Goal: Find contact information: Find contact information

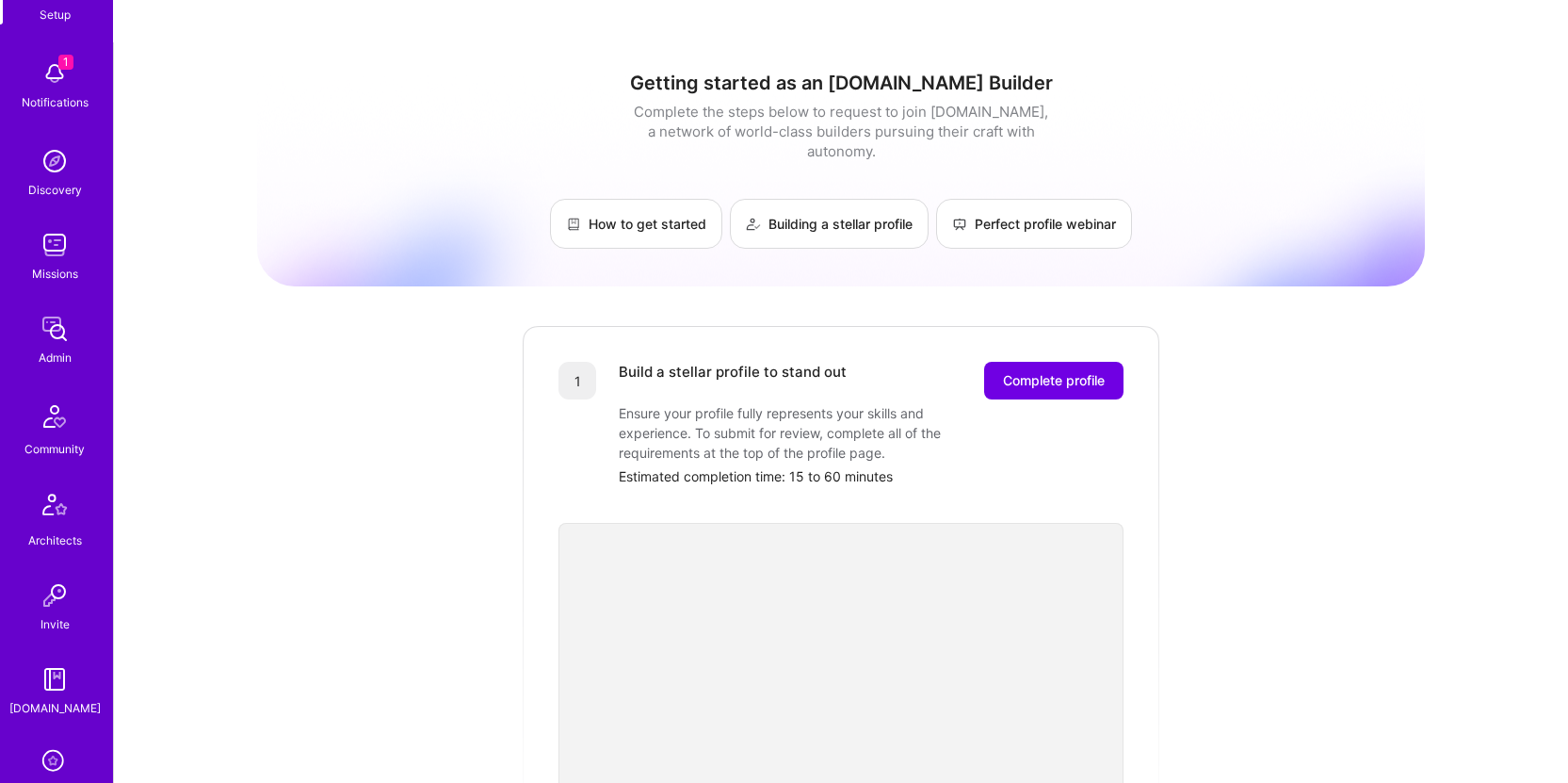
scroll to position [425, 0]
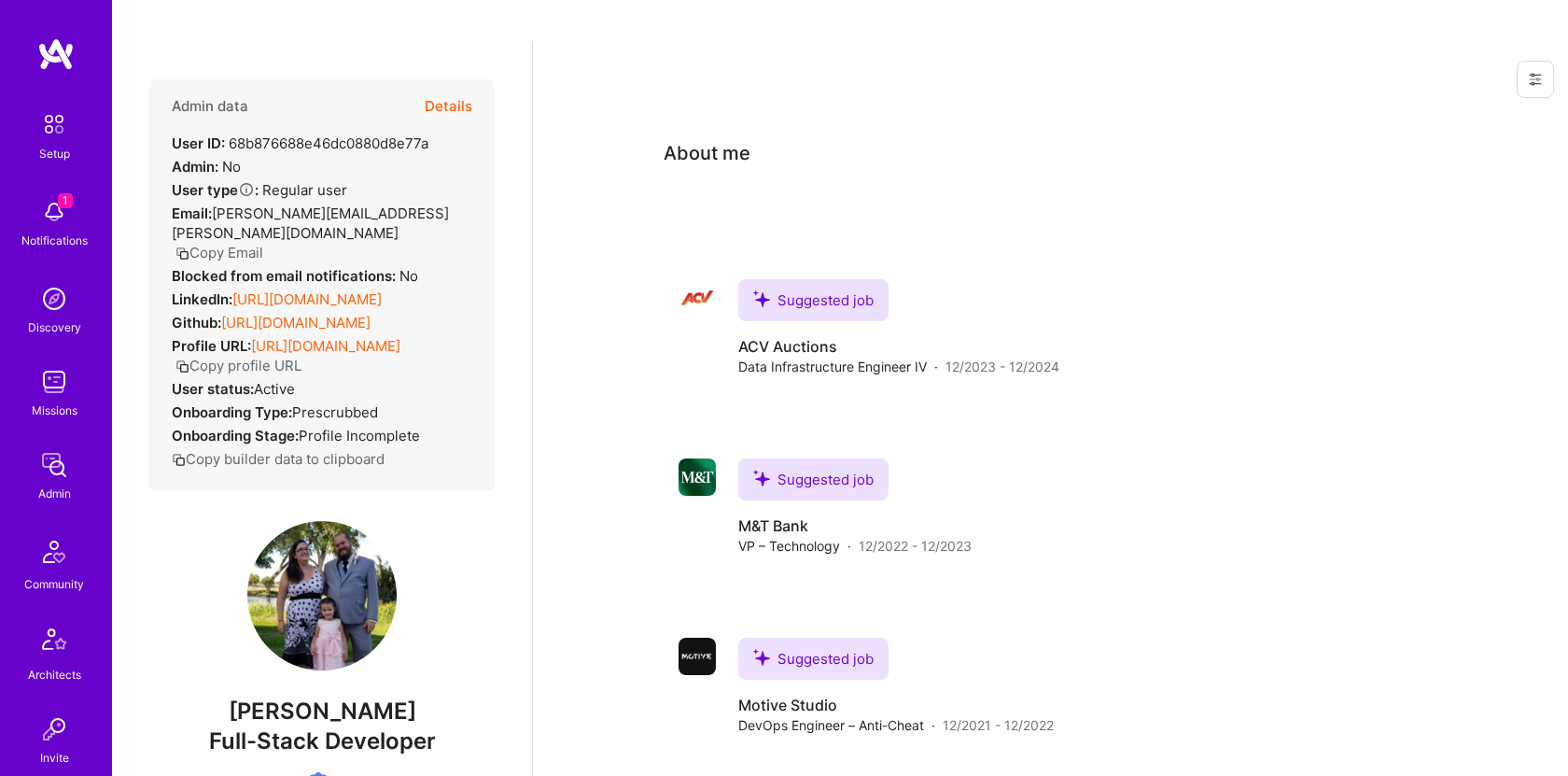
click at [447, 79] on button "Details" at bounding box center [448, 106] width 48 height 54
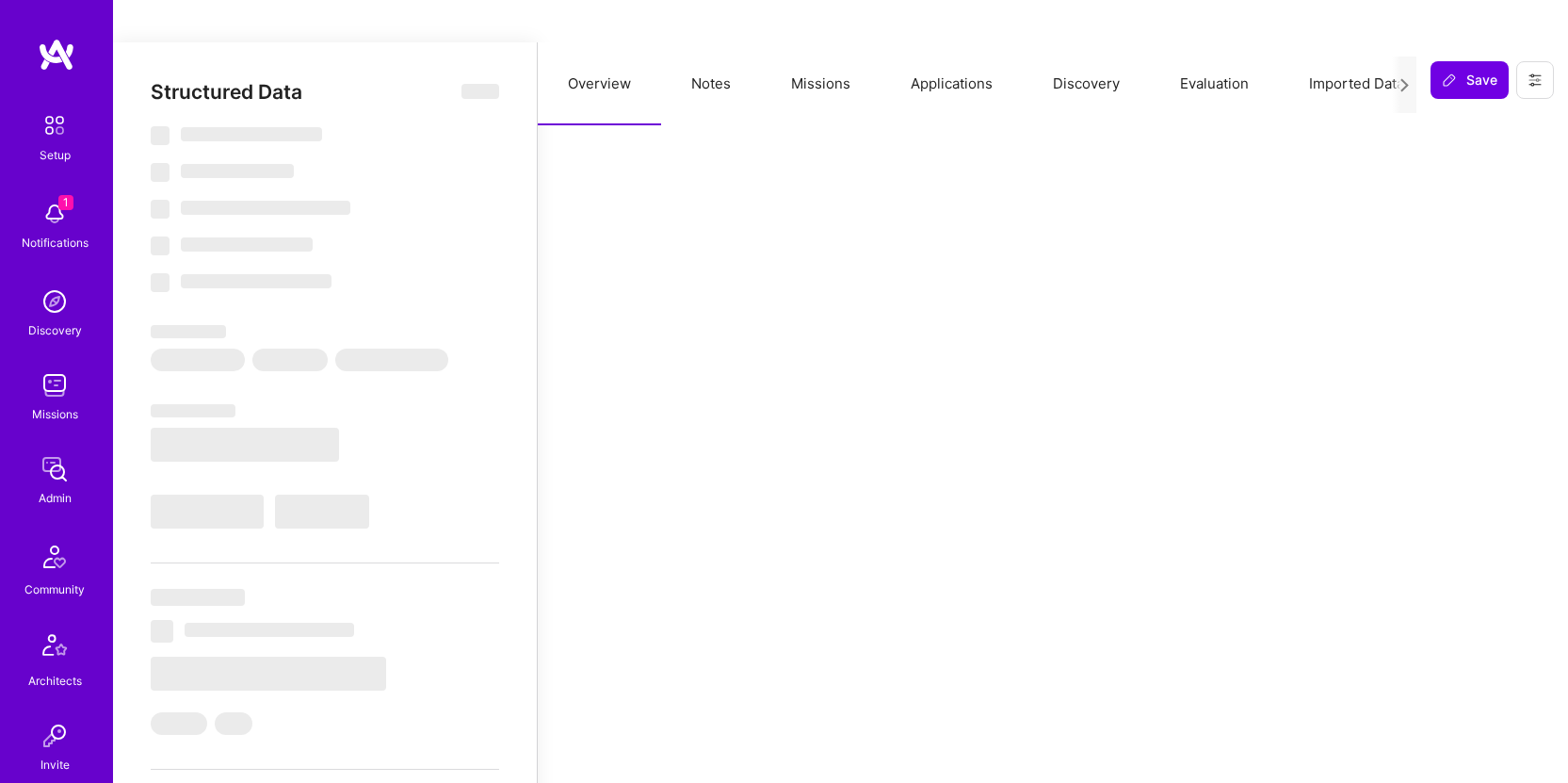
click at [961, 42] on button "Applications" at bounding box center [951, 84] width 142 height 83
select select "Verified"
select select "US"
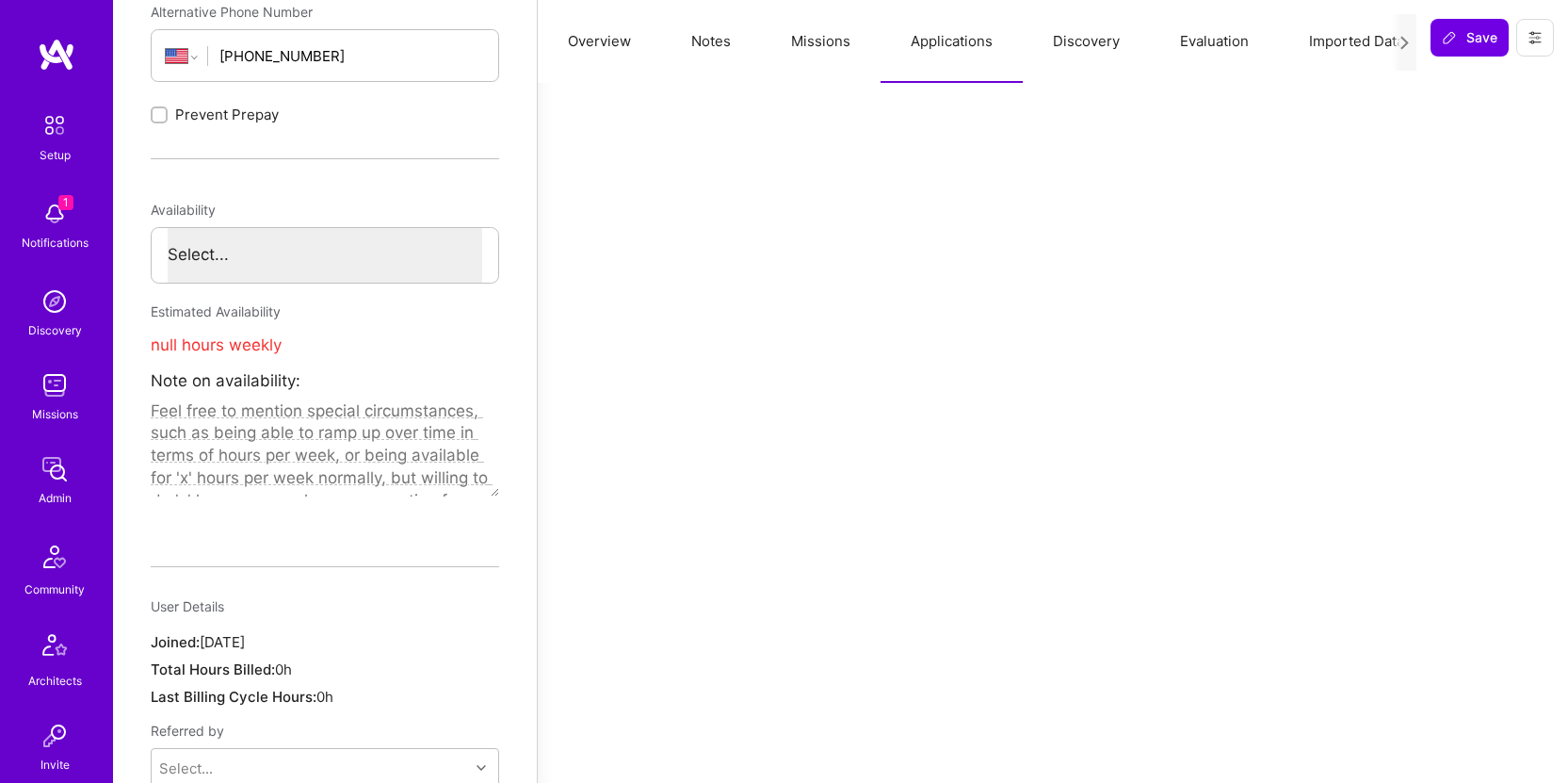
scroll to position [944, 0]
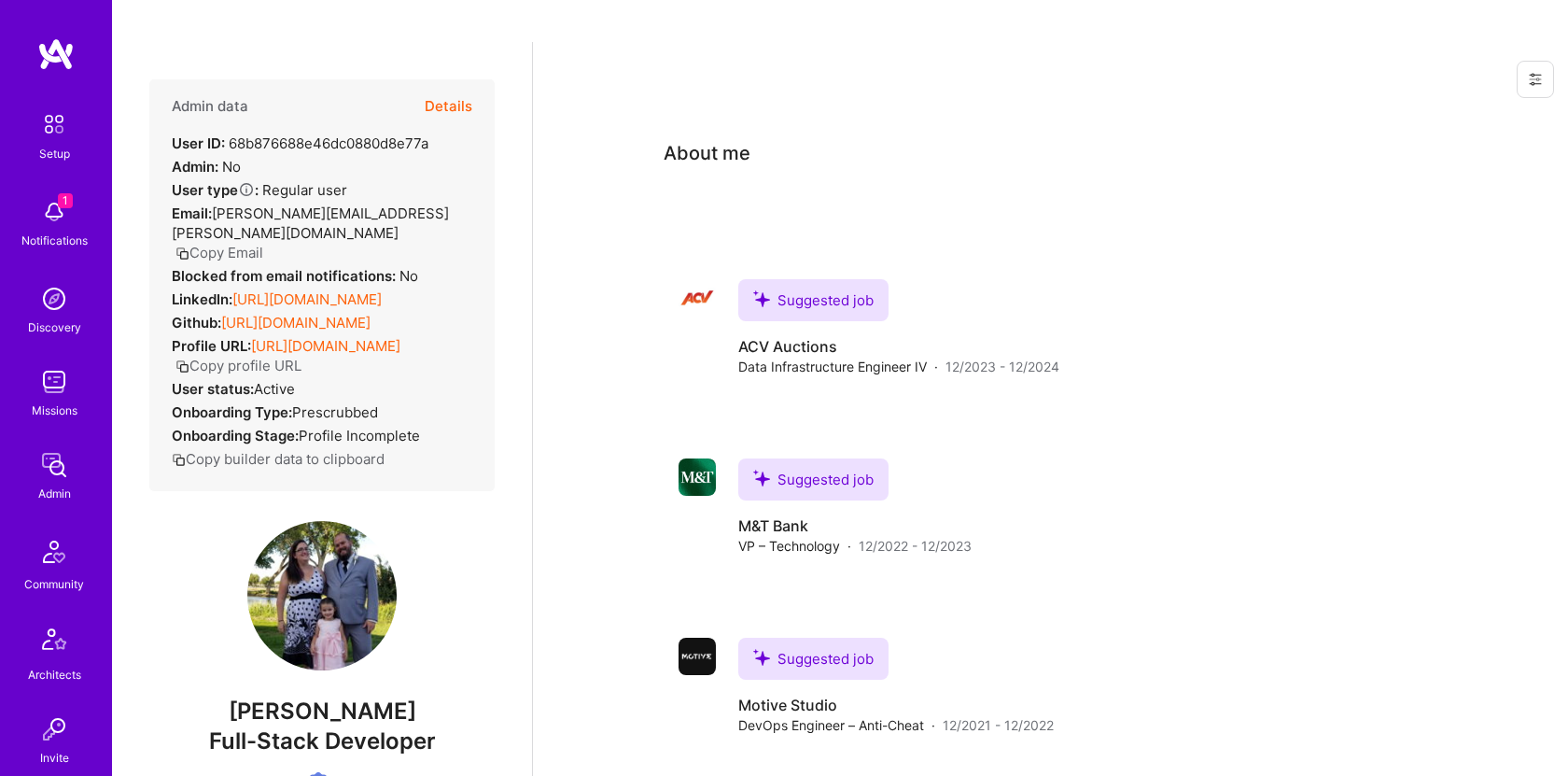
click at [235, 243] on button "Copy Email" at bounding box center [220, 252] width 88 height 20
